Goal: Task Accomplishment & Management: Complete application form

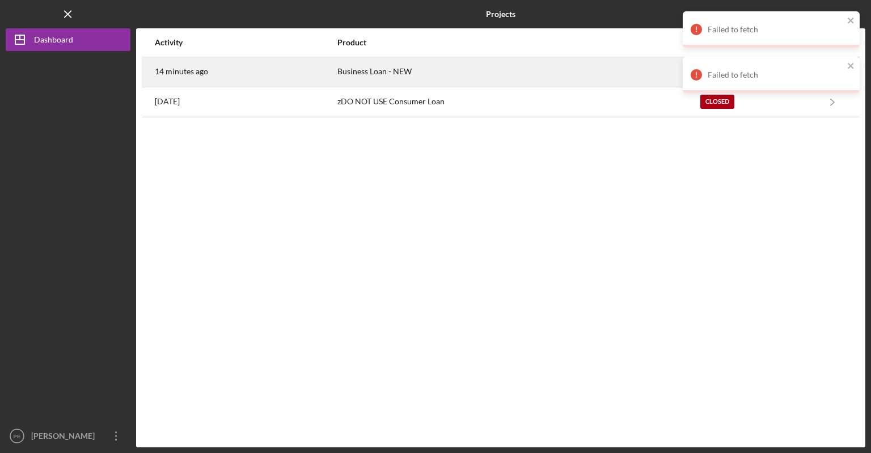
click at [349, 74] on div "Business Loan - NEW" at bounding box center [518, 72] width 362 height 28
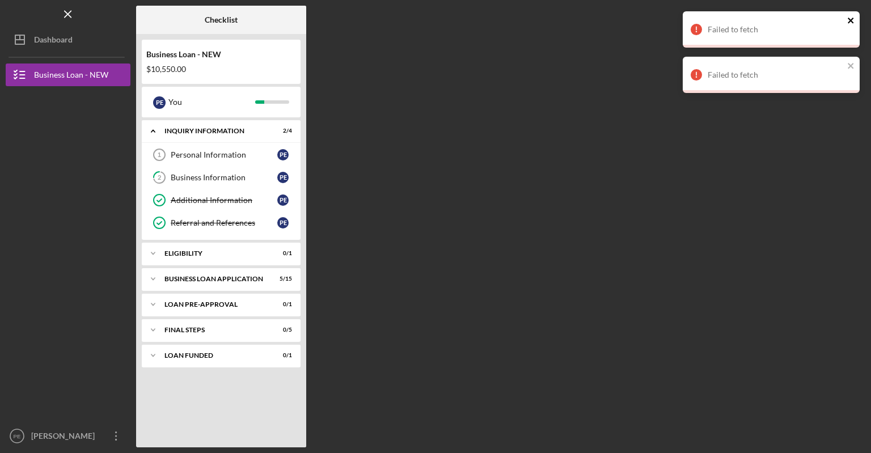
click at [850, 17] on icon "close" at bounding box center [851, 20] width 8 height 9
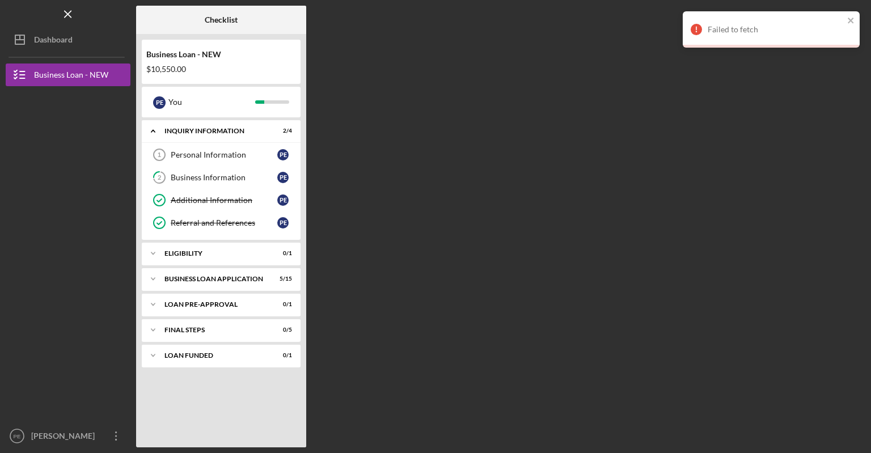
click at [850, 66] on div "Icon/Menu Checklist Checklist Business Loan - NEW $10,550.00 P E You Icon/Expan…" at bounding box center [435, 226] width 871 height 453
click at [853, 18] on icon "close" at bounding box center [851, 21] width 6 height 6
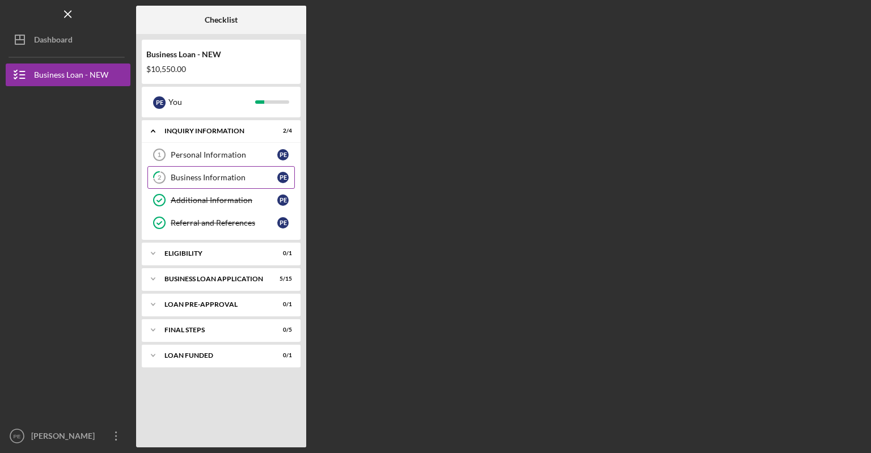
click at [195, 177] on div "Business Information" at bounding box center [224, 177] width 107 height 9
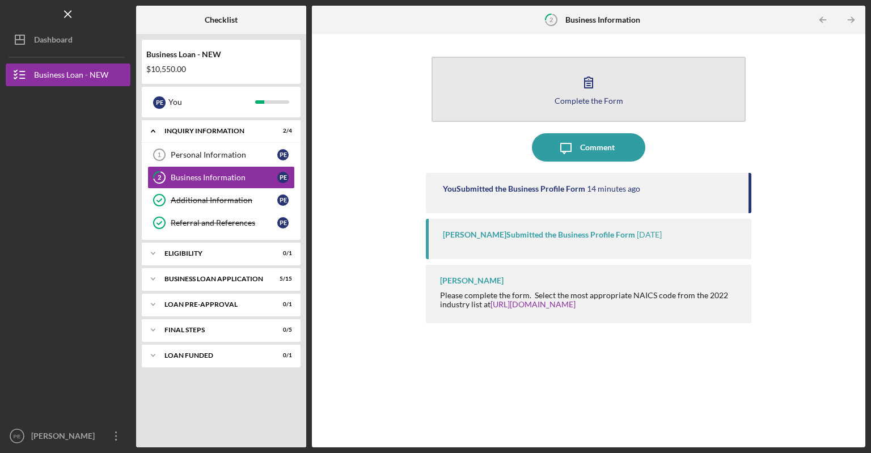
click at [590, 96] on div "Complete the Form" at bounding box center [589, 100] width 69 height 9
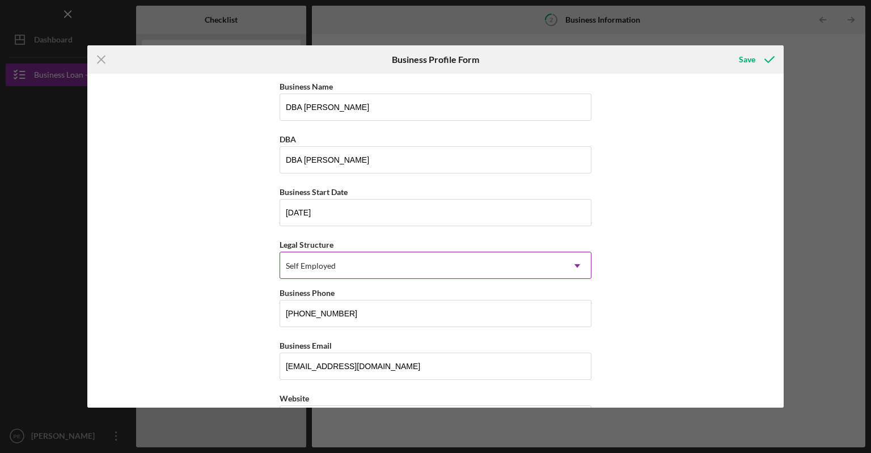
click at [570, 264] on icon "Icon/Dropdown Arrow" at bounding box center [577, 265] width 27 height 27
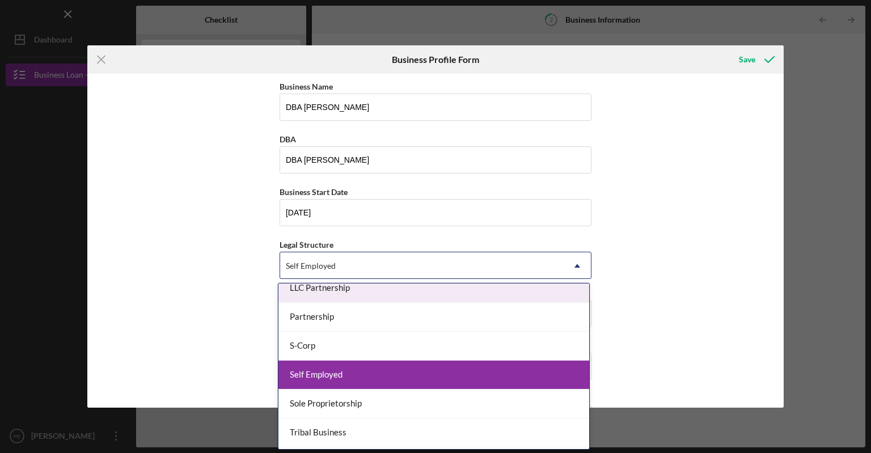
scroll to position [266, 0]
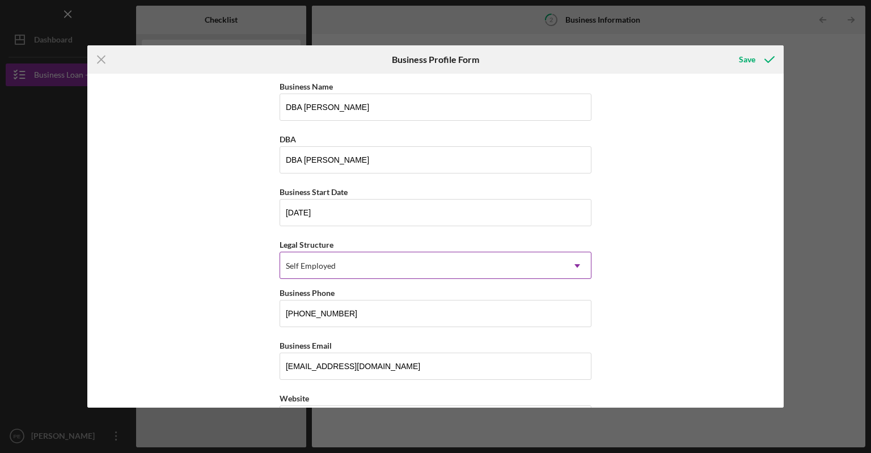
click at [438, 269] on div "Self Employed" at bounding box center [421, 266] width 283 height 26
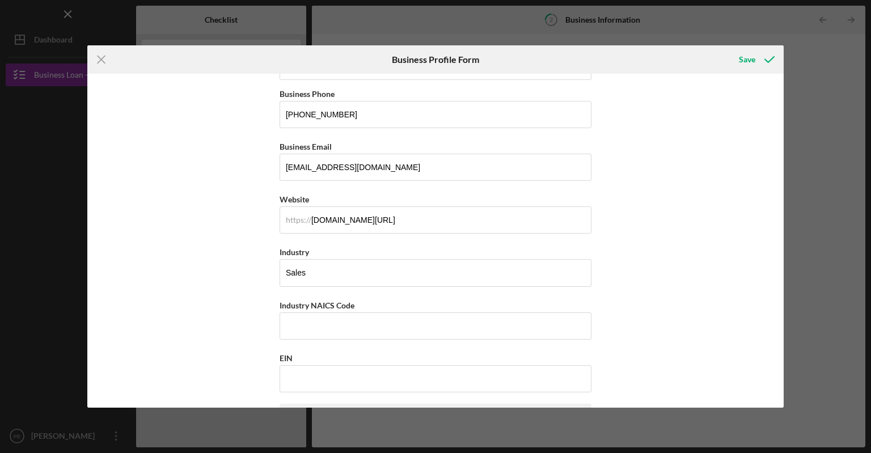
scroll to position [224, 0]
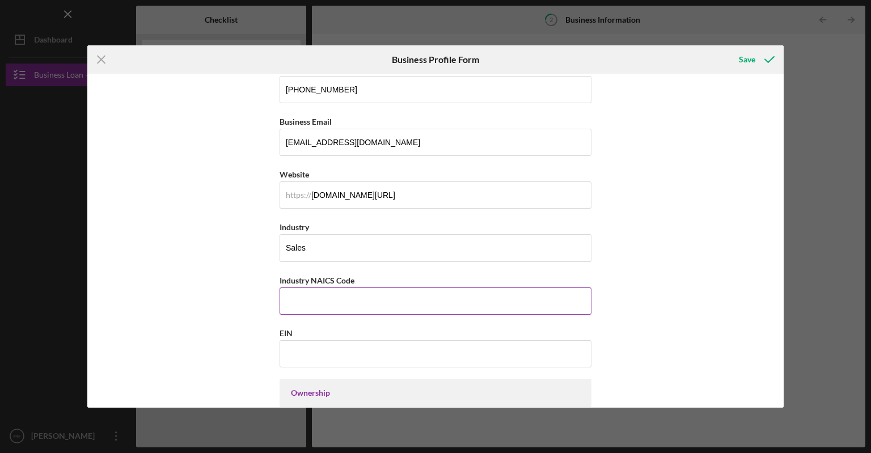
click at [414, 295] on input "Industry NAICS Code" at bounding box center [436, 300] width 312 height 27
type input "4561"
drag, startPoint x: 779, startPoint y: 206, endPoint x: 782, endPoint y: 233, distance: 27.4
click at [782, 233] on div "Business Name DBA [PERSON_NAME] DBA DBA [PERSON_NAME] Business Start Date [DATE…" at bounding box center [435, 241] width 697 height 334
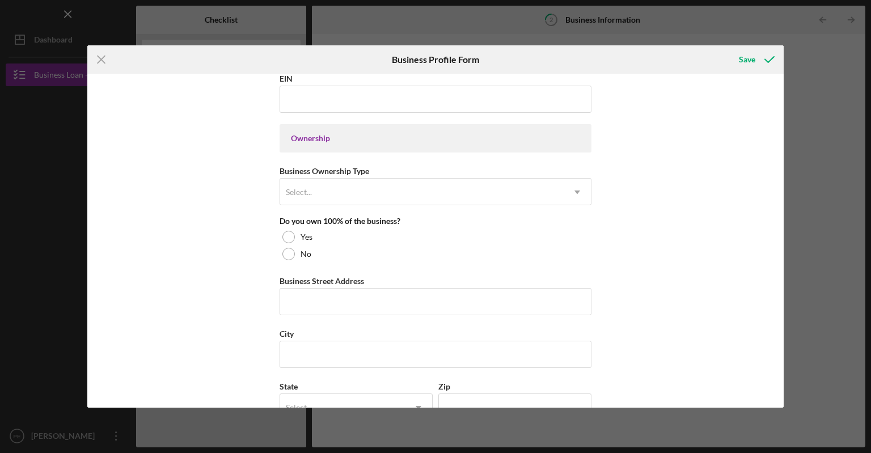
scroll to position [481, 0]
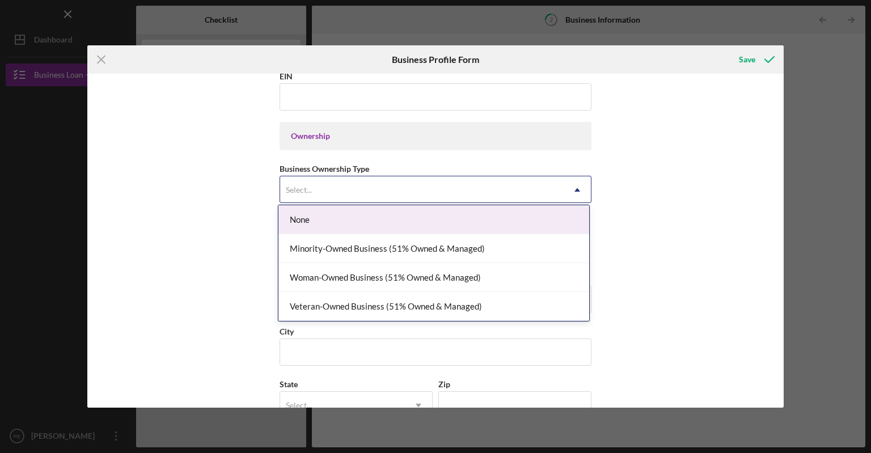
click at [577, 188] on icon "Icon/Dropdown Arrow" at bounding box center [577, 189] width 27 height 27
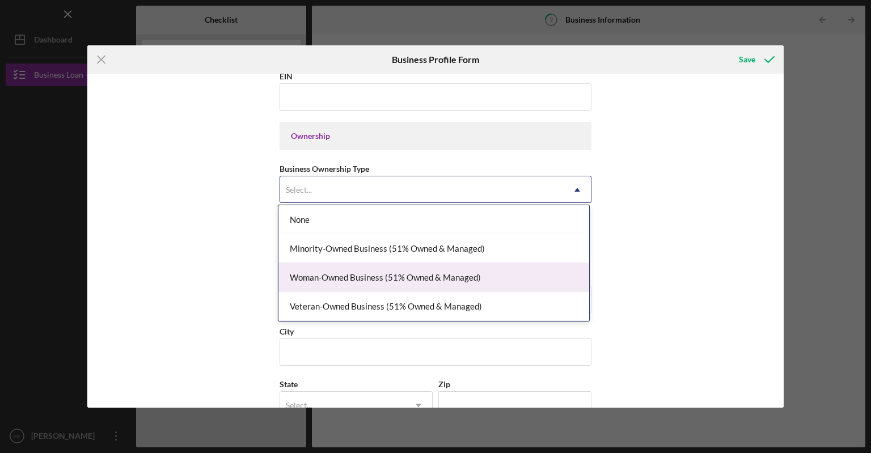
click at [552, 271] on div "Woman-Owned Business (51% Owned & Managed)" at bounding box center [433, 277] width 311 height 29
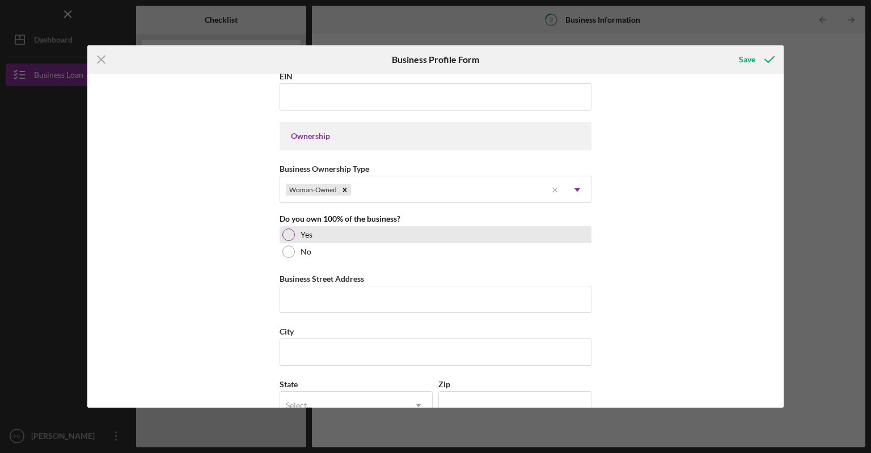
click at [288, 230] on div at bounding box center [288, 235] width 12 height 12
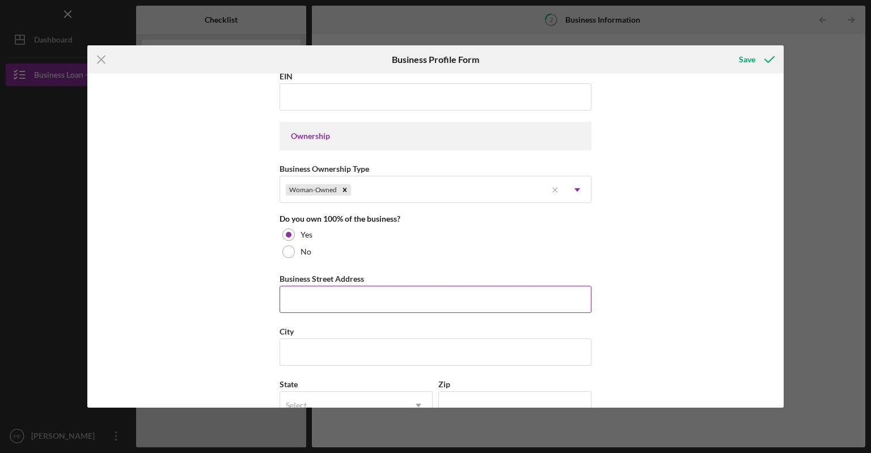
click at [289, 292] on input "Business Street Address" at bounding box center [436, 299] width 312 height 27
type input "[STREET_ADDRESS]"
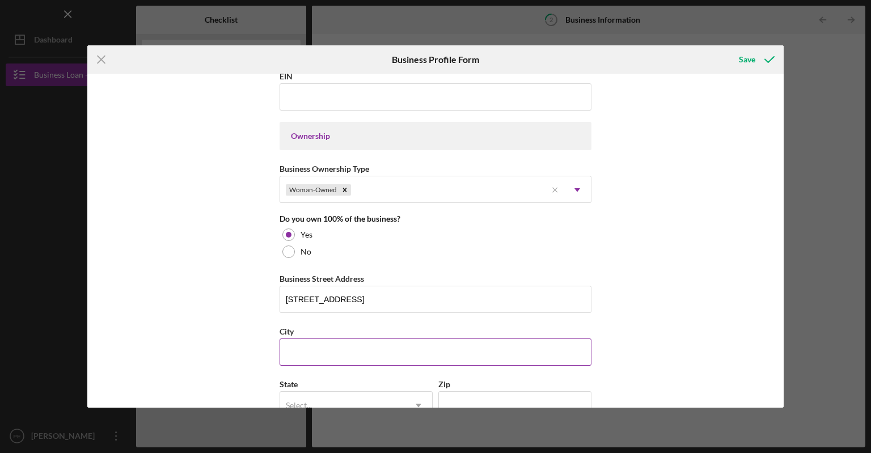
click at [338, 348] on input "City" at bounding box center [436, 351] width 312 height 27
type input "Saint Louis"
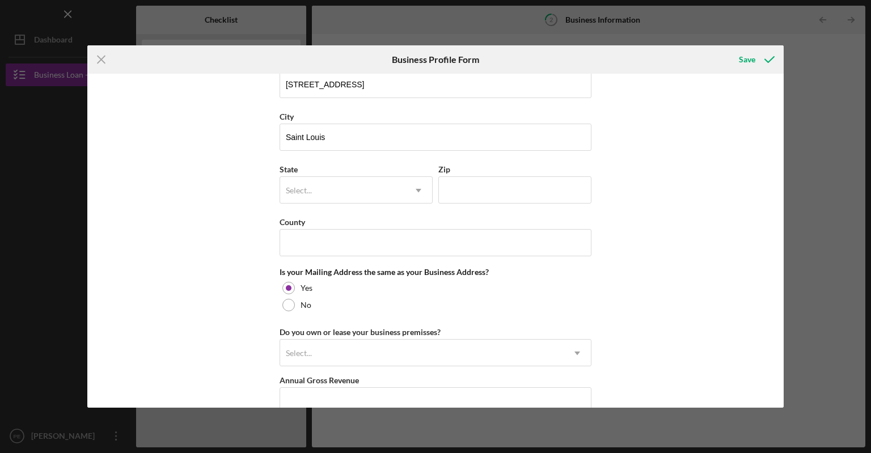
scroll to position [702, 0]
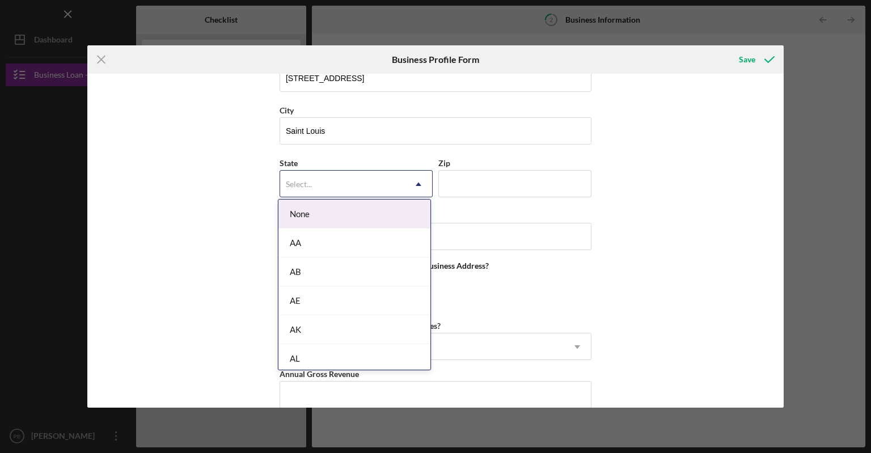
click at [358, 175] on div "Select..." at bounding box center [342, 184] width 125 height 26
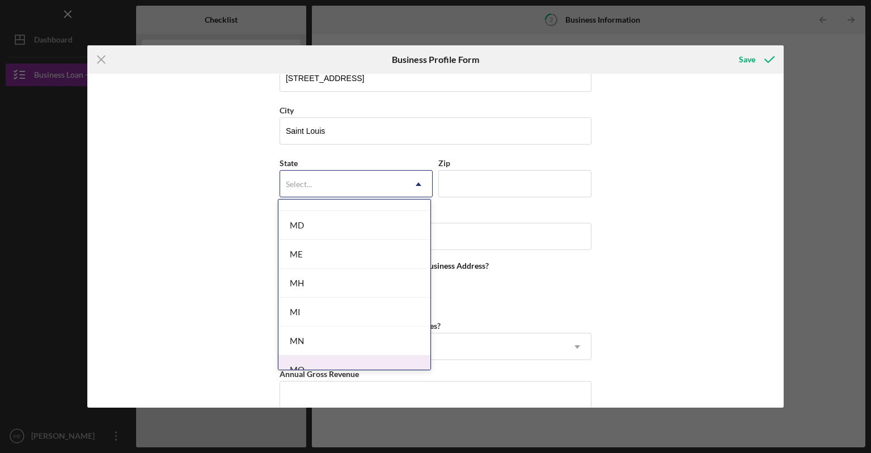
click at [367, 356] on div "MO" at bounding box center [354, 370] width 152 height 29
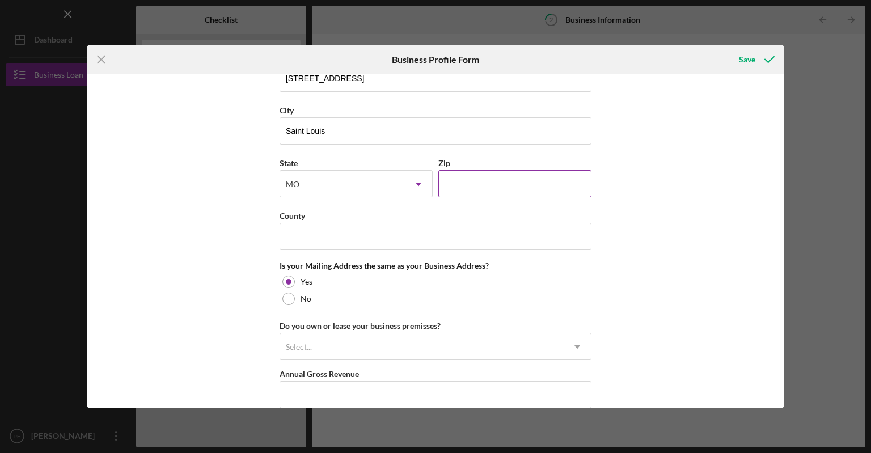
click at [461, 180] on input "Zip" at bounding box center [514, 183] width 153 height 27
type input "63104"
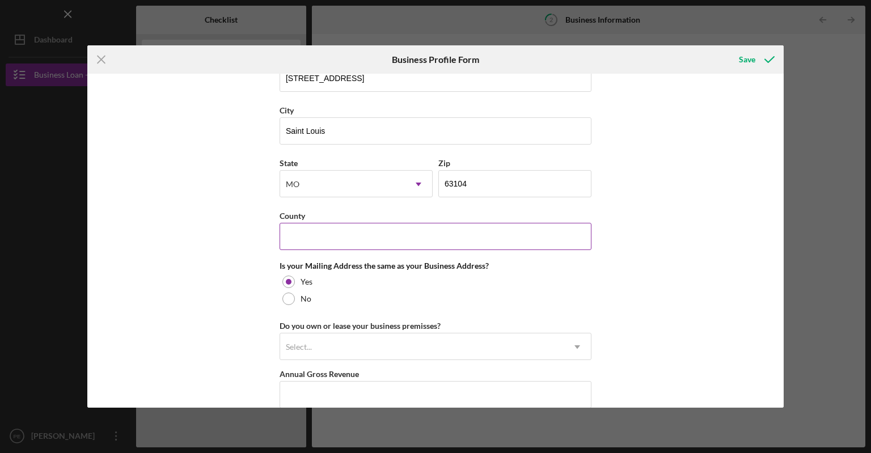
click at [375, 223] on input "County" at bounding box center [436, 236] width 312 height 27
type input "[GEOGRAPHIC_DATA]"
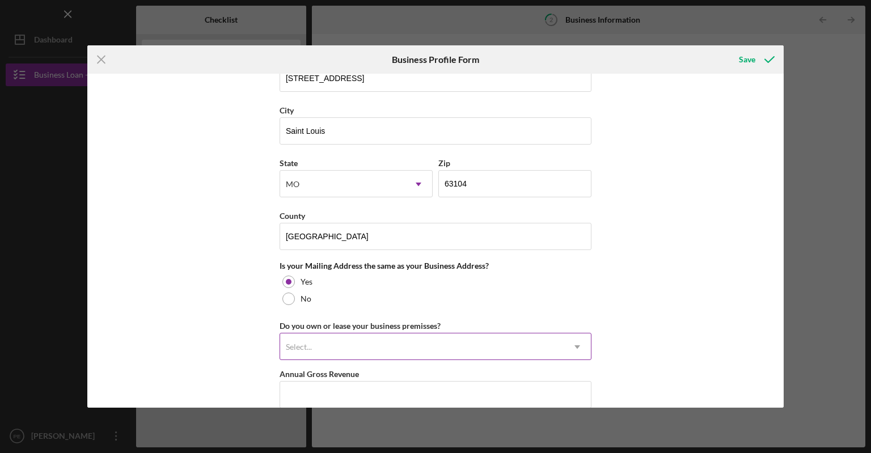
click at [304, 345] on div "Select..." at bounding box center [299, 346] width 26 height 9
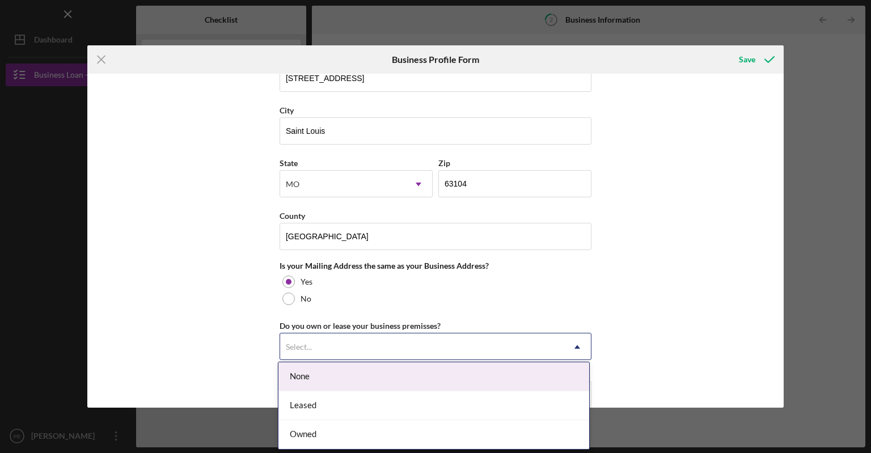
click at [305, 377] on div "None" at bounding box center [433, 376] width 311 height 29
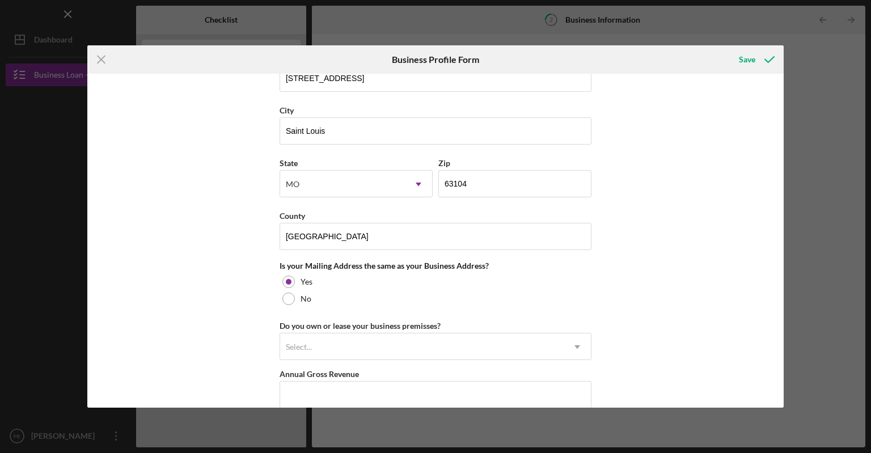
scroll to position [821, 0]
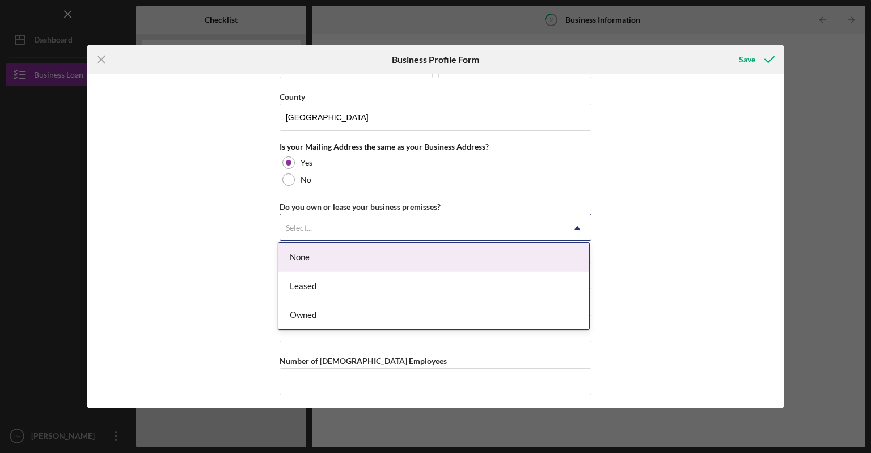
click at [577, 221] on icon "Icon/Dropdown Arrow" at bounding box center [577, 227] width 27 height 27
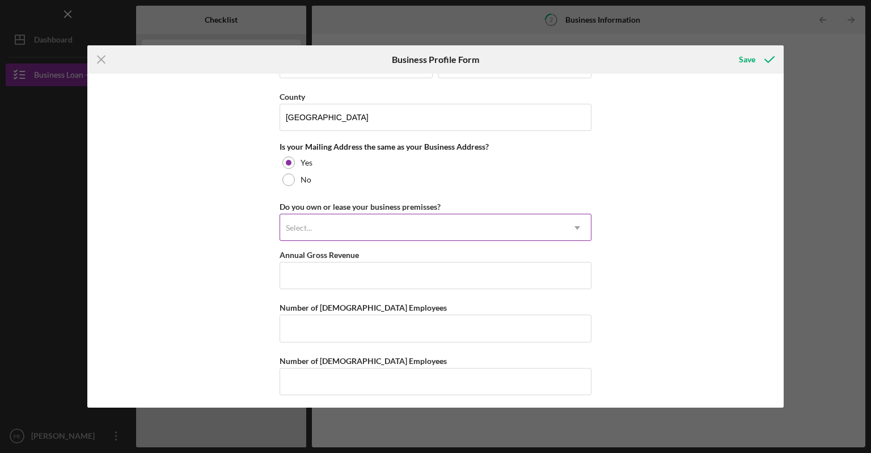
click at [574, 220] on icon "Icon/Dropdown Arrow" at bounding box center [577, 227] width 27 height 27
click at [322, 325] on input "Number of [DEMOGRAPHIC_DATA] Employees" at bounding box center [436, 328] width 312 height 27
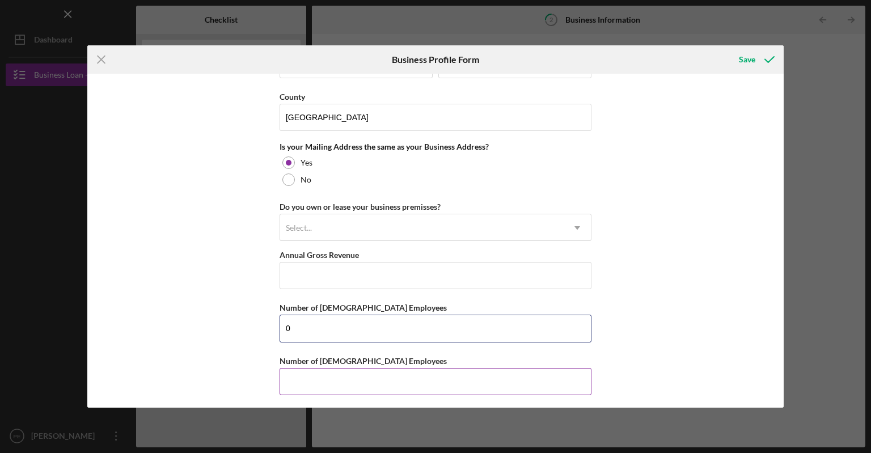
type input "0"
click at [285, 369] on input "Number of [DEMOGRAPHIC_DATA] Employees" at bounding box center [436, 381] width 312 height 27
type input "0"
click at [302, 269] on input "Annual Gross Revenue" at bounding box center [436, 275] width 312 height 27
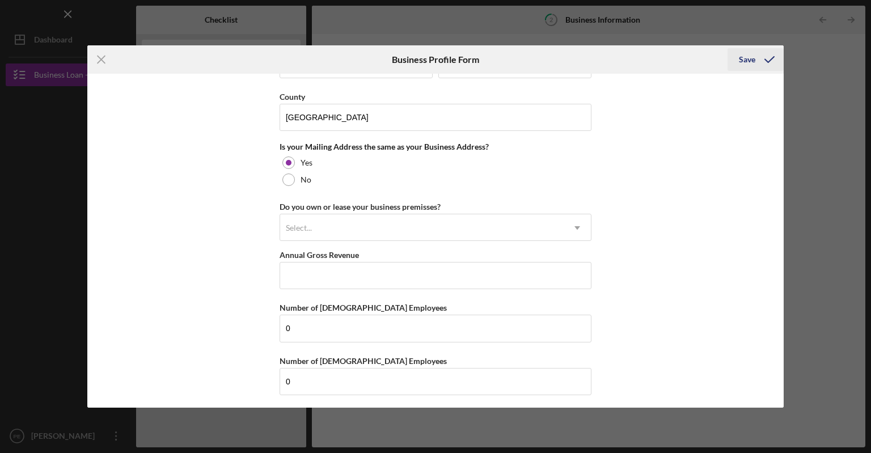
click at [748, 58] on div "Save" at bounding box center [747, 59] width 16 height 23
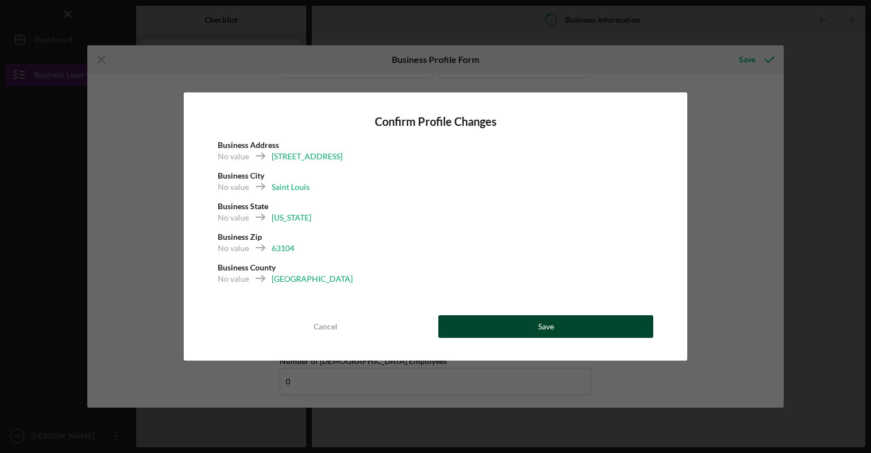
click at [482, 321] on button "Save" at bounding box center [545, 326] width 215 height 23
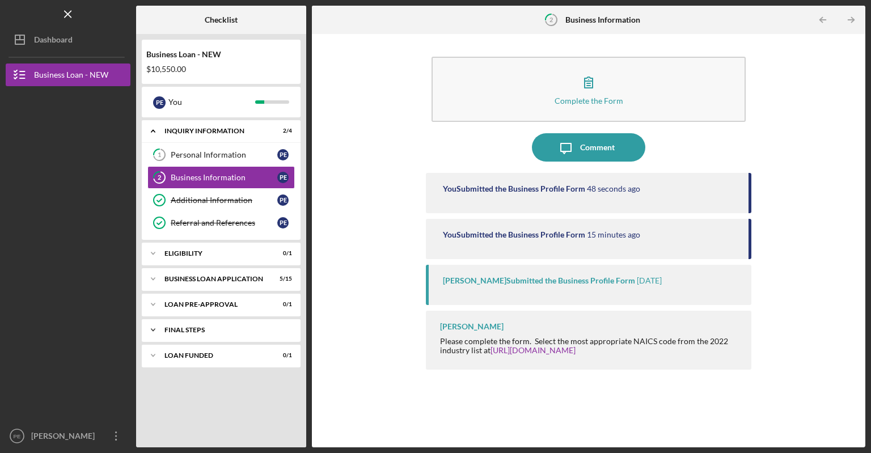
click at [154, 329] on polyline at bounding box center [152, 330] width 3 height 2
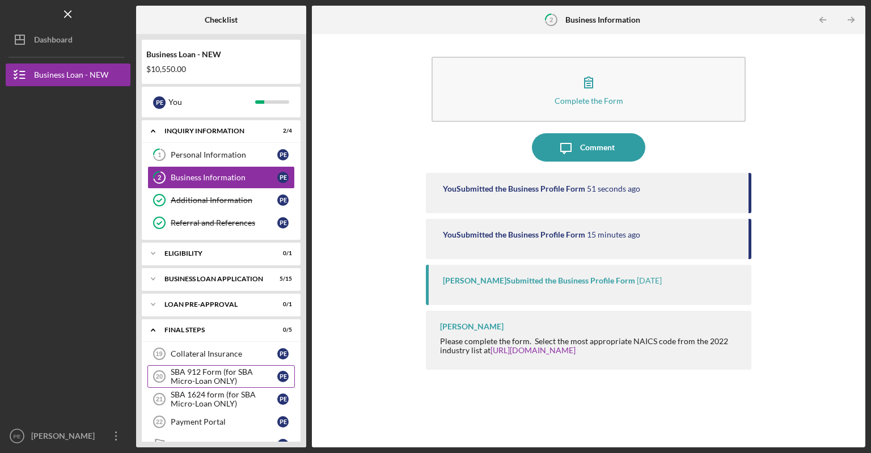
click at [215, 371] on div "SBA 912 Form (for SBA Micro-Loan ONLY)" at bounding box center [224, 376] width 107 height 18
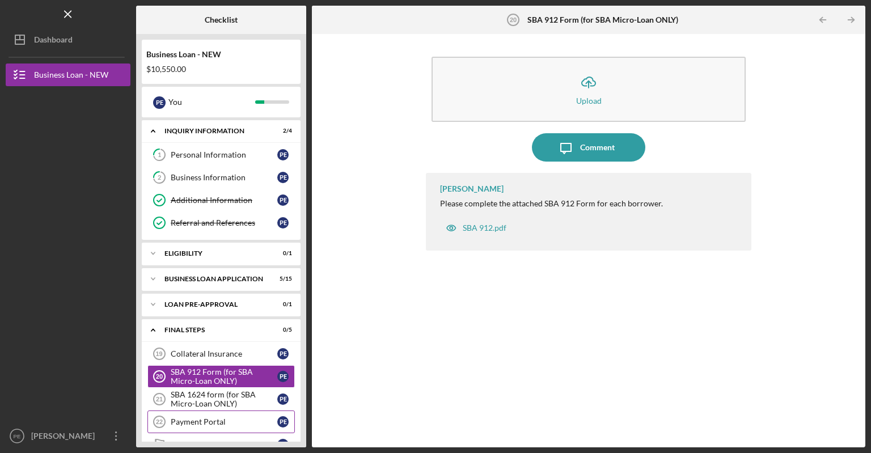
click at [213, 421] on div "Payment Portal" at bounding box center [224, 421] width 107 height 9
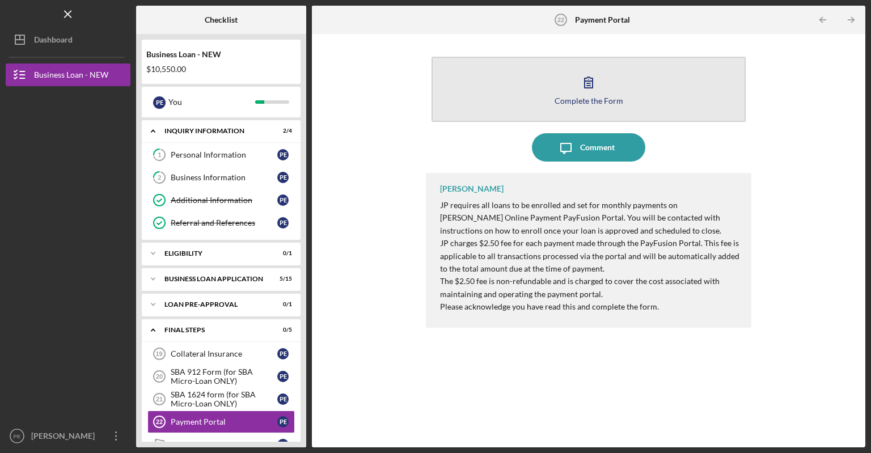
click at [580, 105] on button "Complete the Form Form" at bounding box center [588, 89] width 314 height 65
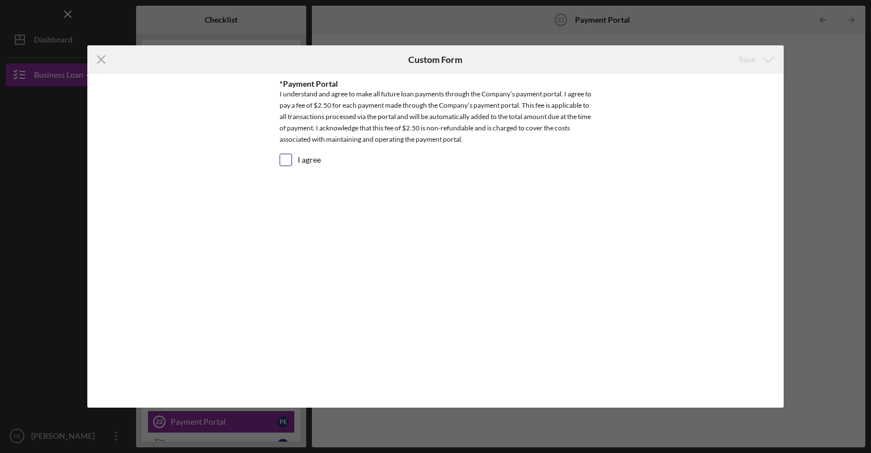
click at [285, 158] on input "I agree" at bounding box center [285, 159] width 11 height 11
checkbox input "true"
click at [748, 58] on div "Save" at bounding box center [747, 59] width 16 height 23
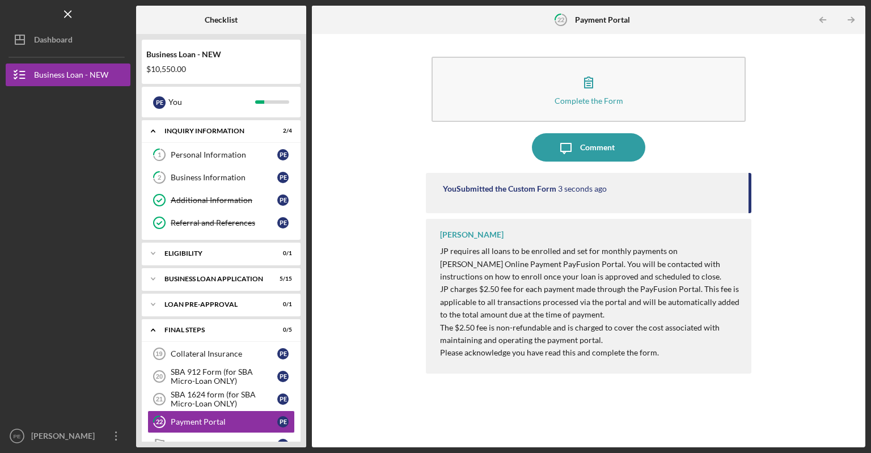
click at [335, 332] on div "Complete the Form Form Icon/Message Comment You Submitted the Custom Form 3 sec…" at bounding box center [589, 241] width 542 height 402
click at [204, 151] on div "Personal Information" at bounding box center [224, 154] width 107 height 9
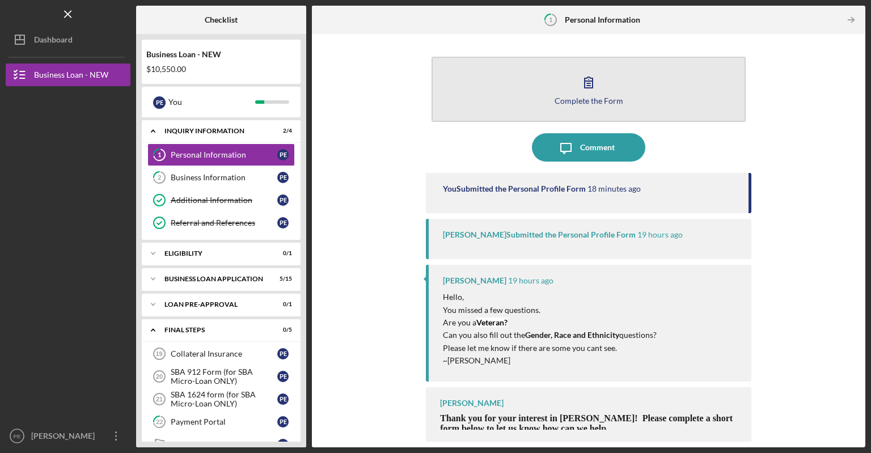
click at [579, 106] on button "Complete the Form Form" at bounding box center [588, 89] width 314 height 65
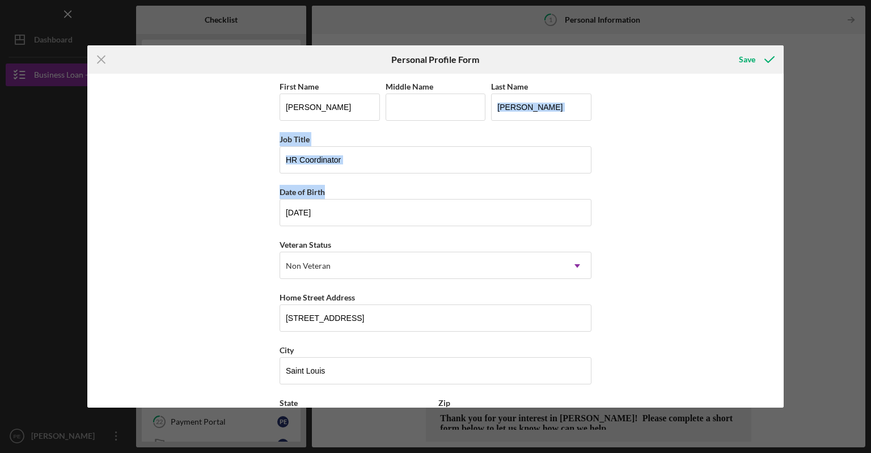
drag, startPoint x: 784, startPoint y: 129, endPoint x: 748, endPoint y: 154, distance: 44.0
click at [776, 197] on div "Icon/Menu Close Personal Profile Form Save First Name [PERSON_NAME] Middle Name…" at bounding box center [435, 226] width 871 height 453
click at [594, 108] on div "First Name [PERSON_NAME] Middle Name Last Name [PERSON_NAME] Job Title HR Coord…" at bounding box center [435, 241] width 697 height 334
drag, startPoint x: 779, startPoint y: 131, endPoint x: 764, endPoint y: 222, distance: 92.5
click at [761, 229] on div "First Name [PERSON_NAME] Middle Name Last Name [PERSON_NAME] Job Title HR Coord…" at bounding box center [435, 241] width 697 height 334
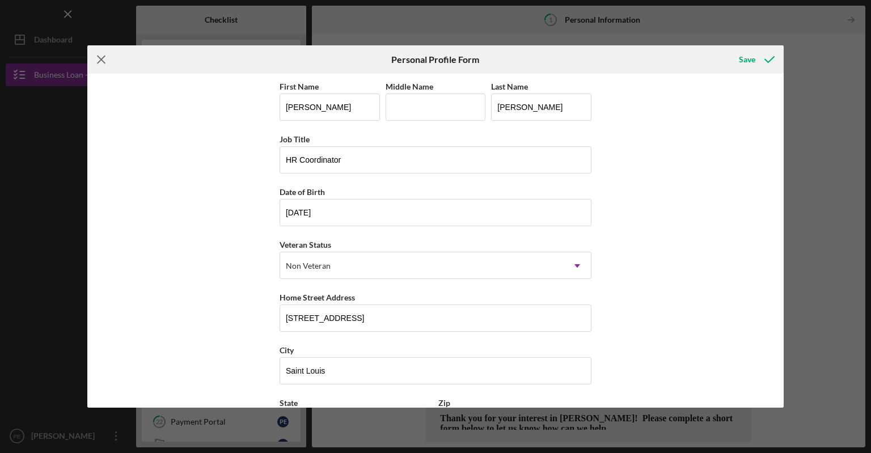
click at [99, 56] on icon "Icon/Menu Close" at bounding box center [101, 59] width 28 height 28
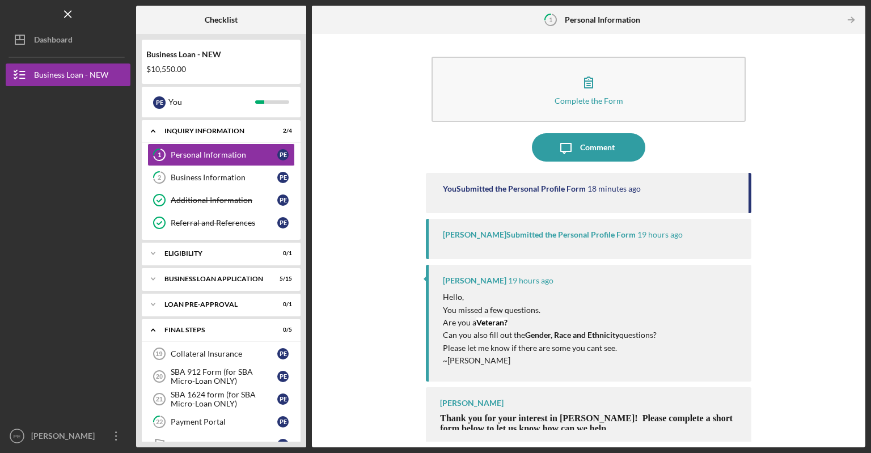
scroll to position [2, 0]
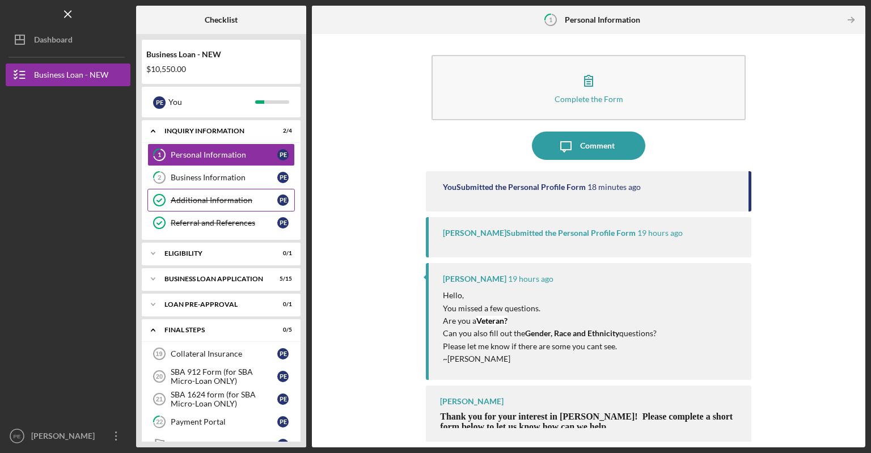
click at [197, 201] on div "Additional Information" at bounding box center [224, 200] width 107 height 9
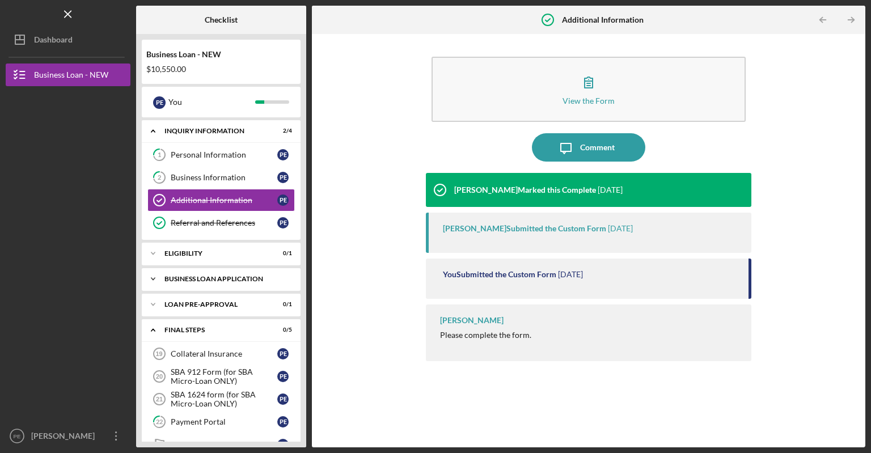
click at [156, 276] on icon "Icon/Expander" at bounding box center [153, 279] width 23 height 23
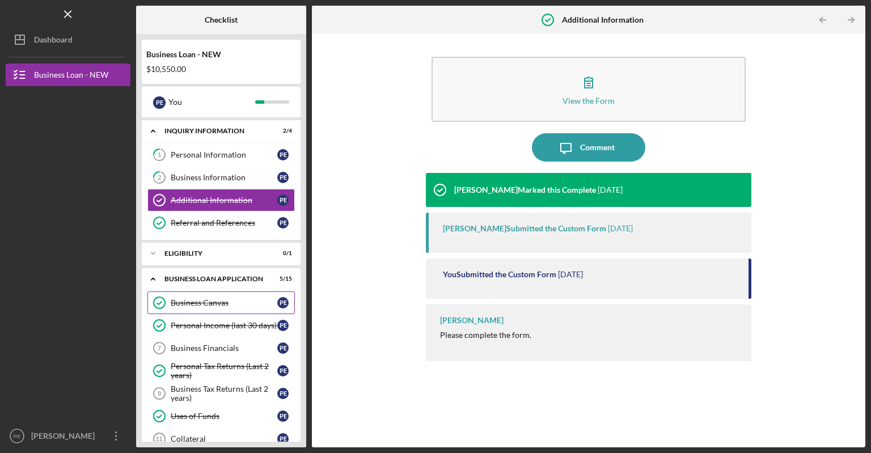
click at [208, 310] on link "Business Canvas Business Canvas P E" at bounding box center [220, 302] width 147 height 23
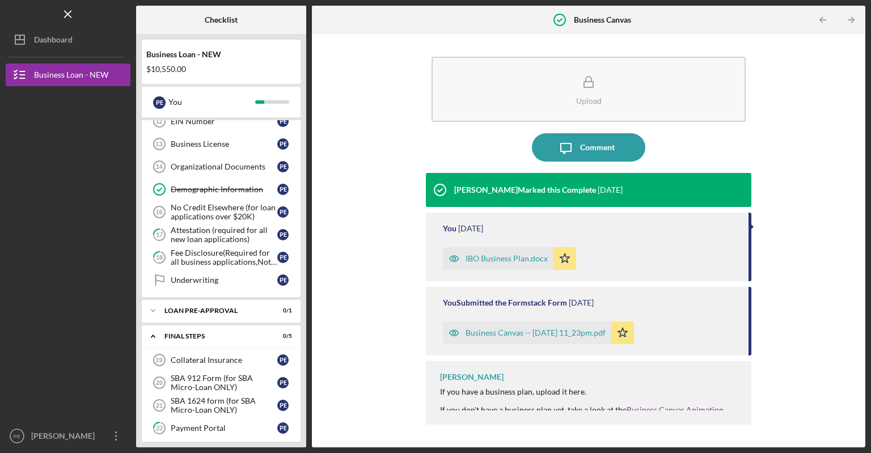
scroll to position [363, 0]
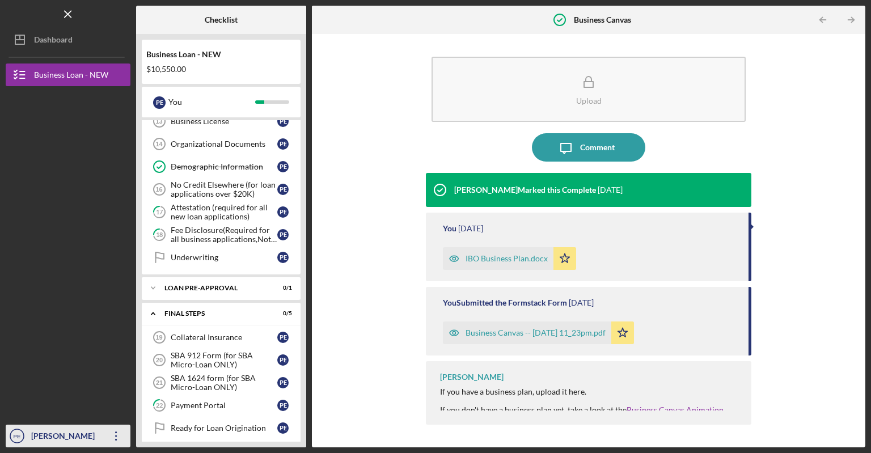
click at [63, 446] on div "[PERSON_NAME]" at bounding box center [65, 438] width 74 height 26
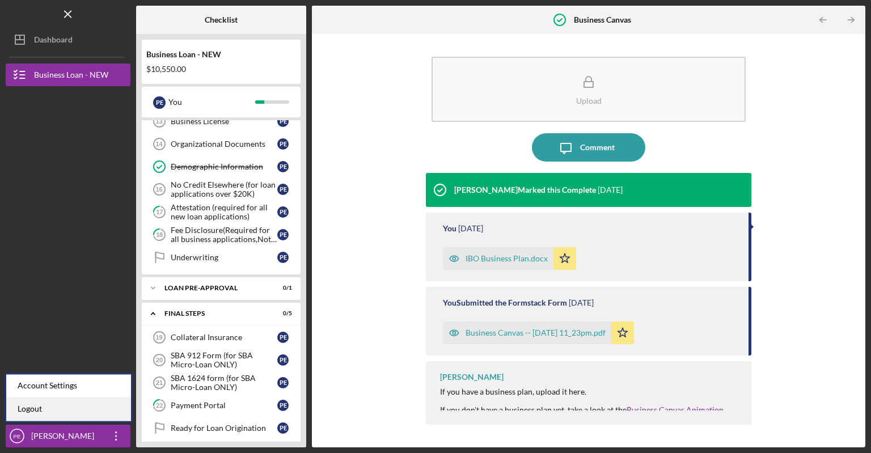
click at [50, 412] on link "Logout" at bounding box center [68, 408] width 125 height 23
